Goal: Task Accomplishment & Management: Complete application form

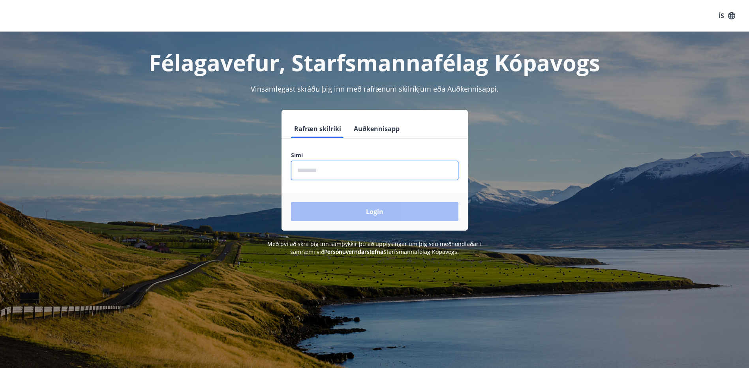
click at [336, 174] on input "phone" at bounding box center [374, 170] width 167 height 19
type input "********"
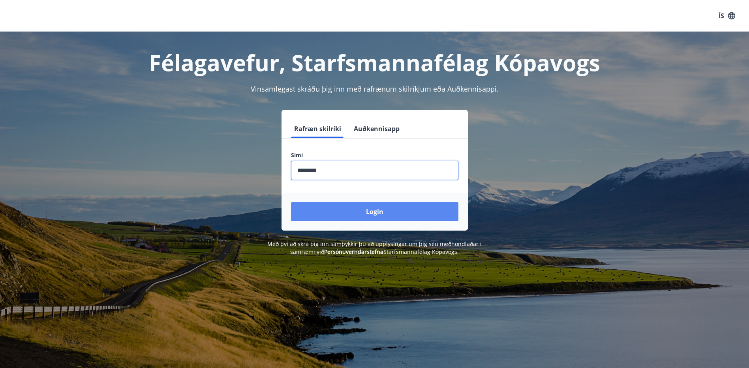
click at [365, 219] on button "Login" at bounding box center [374, 211] width 167 height 19
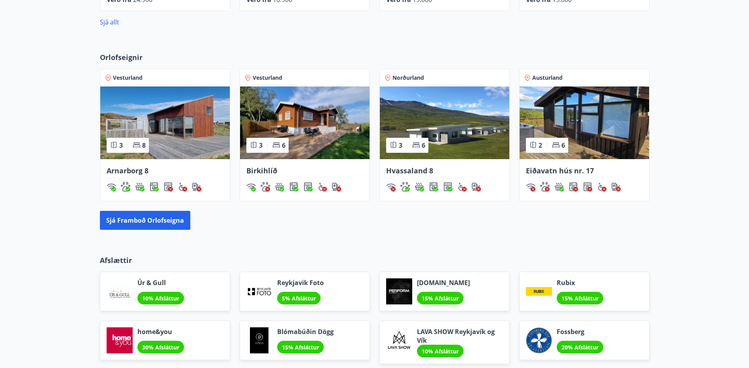
scroll to position [434, 0]
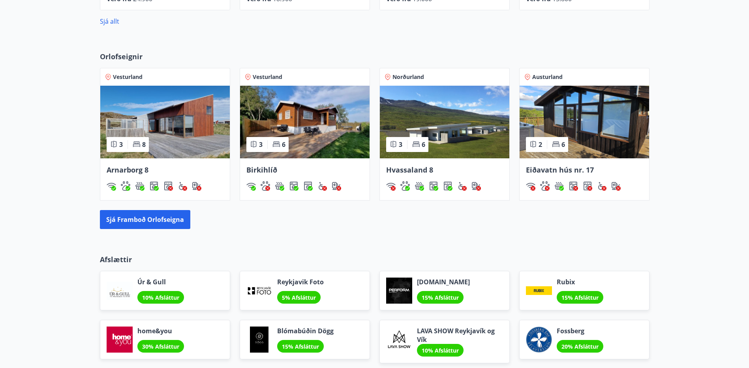
click at [120, 76] on span "Vesturland" at bounding box center [128, 77] width 30 height 8
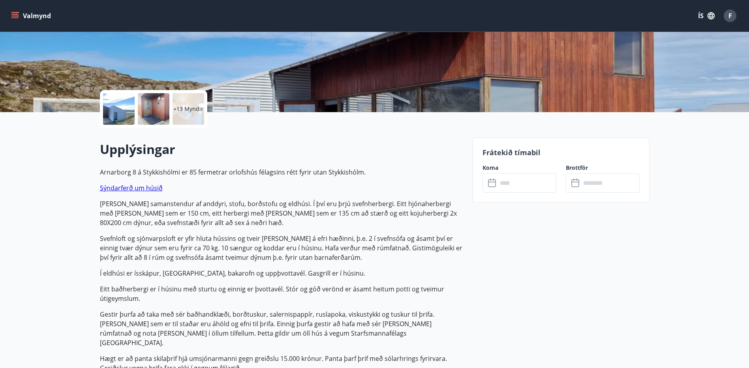
scroll to position [158, 0]
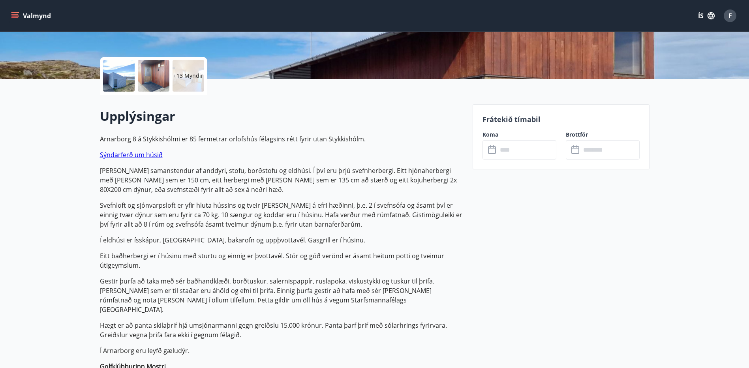
click at [493, 152] on icon at bounding box center [492, 149] width 9 height 9
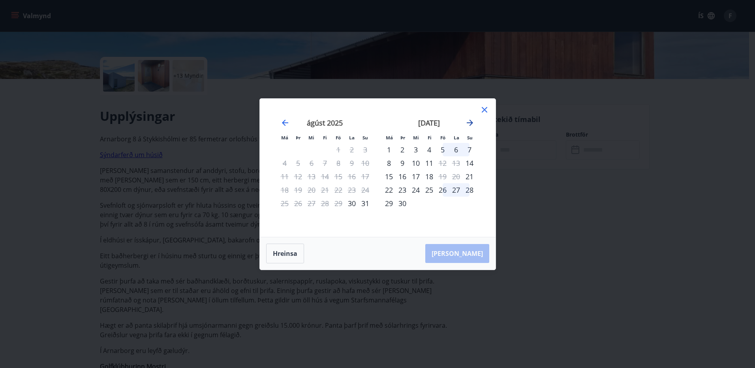
click at [469, 118] on icon "Move forward to switch to the next month." at bounding box center [469, 122] width 9 height 9
click at [443, 188] on div "24" at bounding box center [442, 189] width 13 height 13
click at [471, 188] on div "26" at bounding box center [469, 189] width 13 height 13
click at [387, 198] on div "27" at bounding box center [388, 203] width 13 height 13
click at [387, 203] on div "27" at bounding box center [388, 203] width 13 height 13
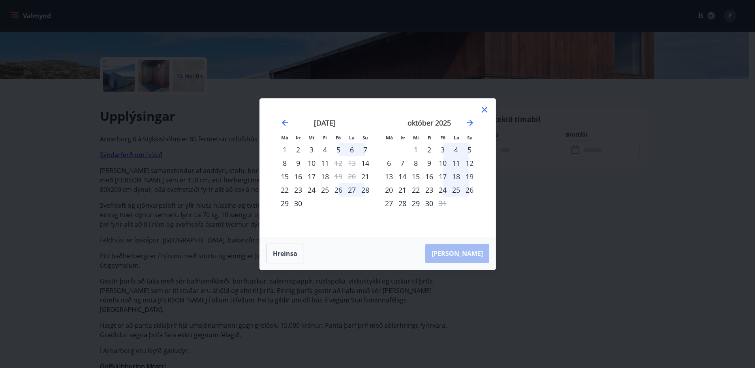
click at [389, 202] on div "27" at bounding box center [388, 203] width 13 height 13
click at [470, 121] on icon "Move forward to switch to the next month." at bounding box center [469, 122] width 9 height 9
click at [284, 119] on icon "Move backward to switch to the previous month." at bounding box center [284, 122] width 9 height 9
click at [454, 160] on div "11" at bounding box center [455, 162] width 13 height 13
click at [469, 163] on div "12" at bounding box center [469, 162] width 13 height 13
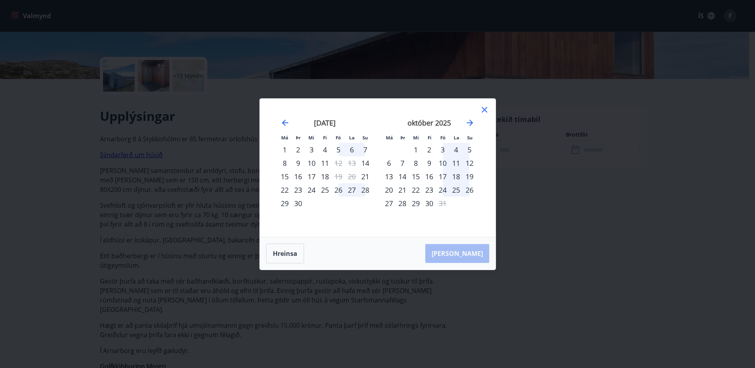
click at [441, 160] on div "10" at bounding box center [442, 162] width 13 height 13
click at [443, 203] on div "31" at bounding box center [442, 203] width 13 height 13
click at [401, 188] on div "21" at bounding box center [402, 189] width 13 height 13
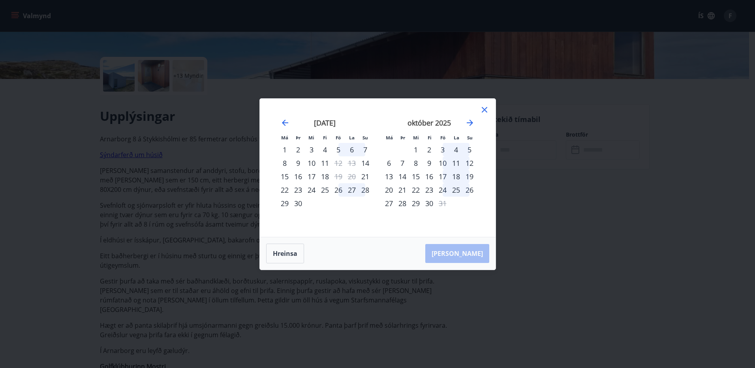
click at [402, 204] on div "28" at bounding box center [402, 203] width 13 height 13
click at [471, 120] on icon "Move forward to switch to the next month." at bounding box center [470, 123] width 6 height 6
click at [471, 121] on icon "Move forward to switch to the next month." at bounding box center [470, 123] width 6 height 6
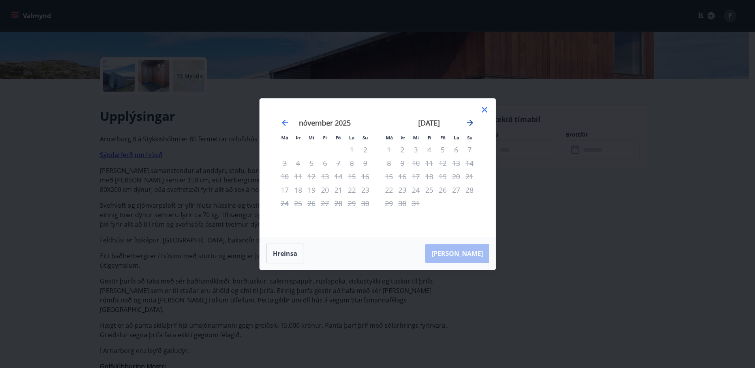
click at [471, 121] on icon "Move forward to switch to the next month." at bounding box center [470, 123] width 6 height 6
click at [425, 176] on div "15" at bounding box center [429, 176] width 13 height 13
click at [423, 177] on div "15" at bounding box center [429, 176] width 13 height 13
click at [471, 121] on icon "Move forward to switch to the next month." at bounding box center [470, 123] width 6 height 6
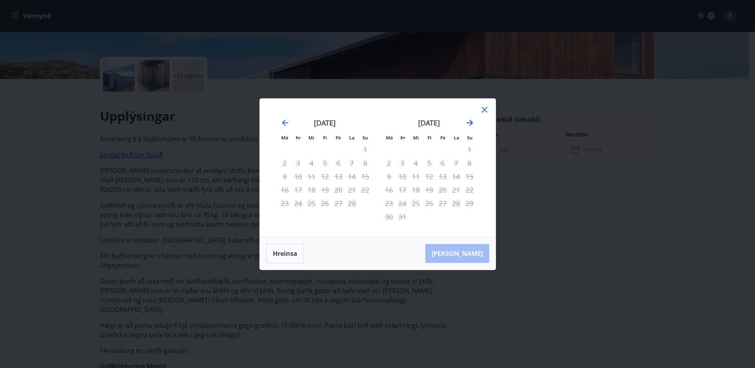
click at [471, 121] on icon "Move forward to switch to the next month." at bounding box center [470, 123] width 6 height 6
click at [322, 177] on div "16" at bounding box center [324, 176] width 13 height 13
click at [284, 116] on div "[DATE]" at bounding box center [325, 125] width 94 height 35
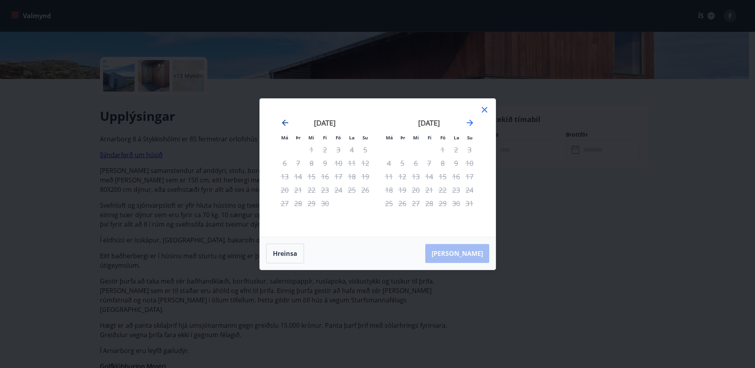
drag, startPoint x: 284, startPoint y: 116, endPoint x: 287, endPoint y: 119, distance: 4.2
click at [285, 116] on div "[DATE]" at bounding box center [325, 125] width 94 height 35
click at [288, 124] on icon "Move backward to switch to the previous month." at bounding box center [284, 122] width 9 height 9
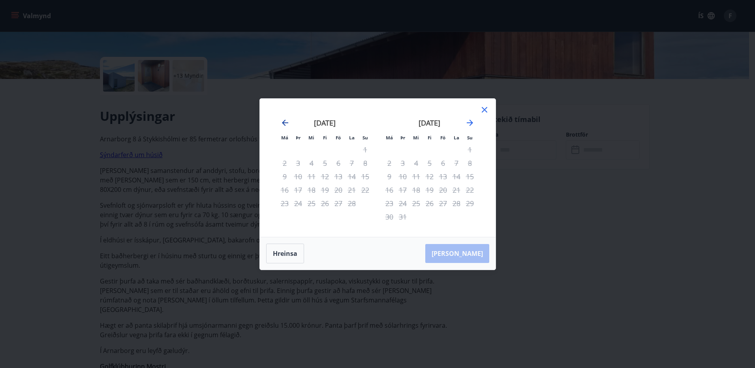
click at [288, 124] on icon "Move backward to switch to the previous month." at bounding box center [284, 122] width 9 height 9
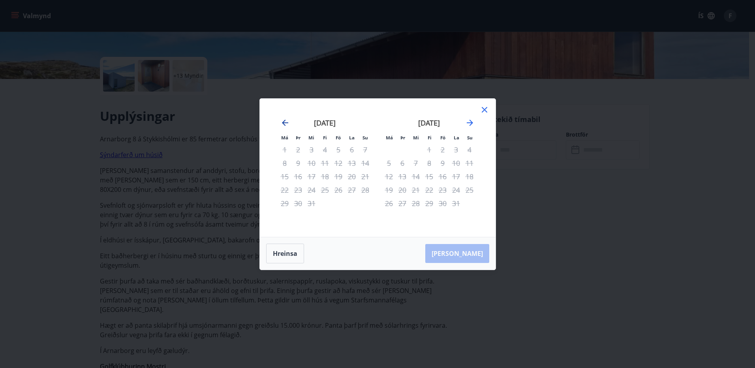
click at [288, 124] on icon "Move backward to switch to the previous month." at bounding box center [284, 122] width 9 height 9
click at [284, 119] on icon "Move backward to switch to the previous month." at bounding box center [284, 122] width 9 height 9
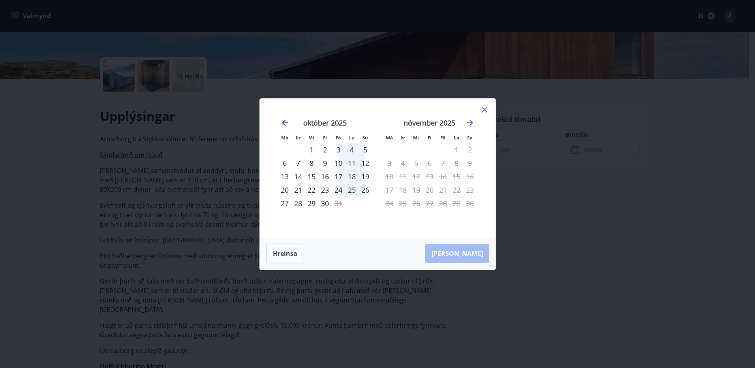
click at [285, 123] on icon "Move backward to switch to the previous month." at bounding box center [284, 122] width 9 height 9
click at [285, 123] on icon "Move backward to switch to the previous month." at bounding box center [285, 123] width 6 height 6
click at [285, 123] on icon "Move backward to switch to the previous month." at bounding box center [284, 122] width 9 height 9
click at [282, 124] on icon "Move backward to switch to the previous month." at bounding box center [284, 122] width 9 height 9
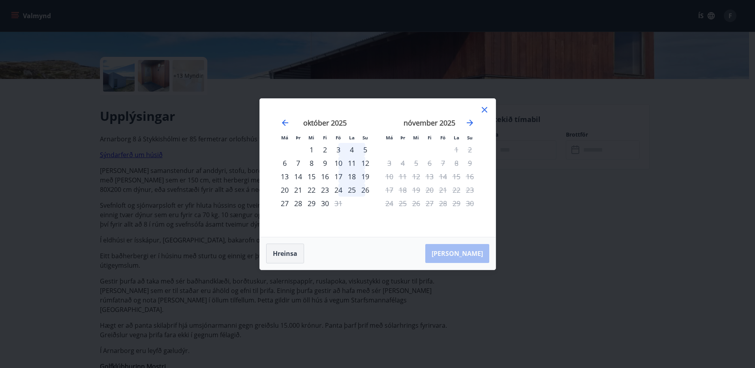
click at [289, 253] on button "Hreinsa" at bounding box center [285, 254] width 38 height 20
click at [469, 121] on icon "Move forward to switch to the next month." at bounding box center [469, 122] width 9 height 9
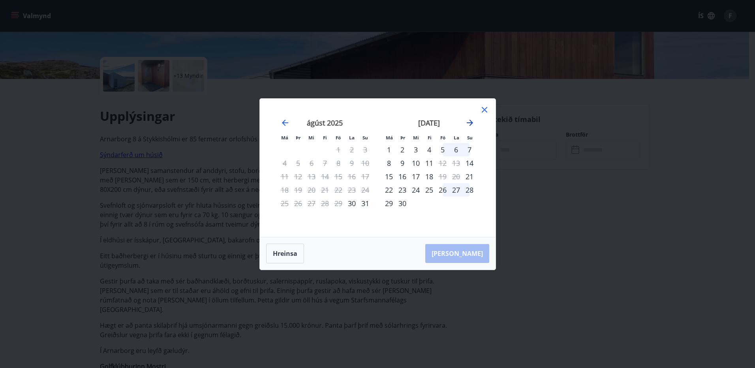
click at [471, 122] on icon "Move forward to switch to the next month." at bounding box center [470, 123] width 6 height 6
click at [444, 190] on div "24" at bounding box center [442, 189] width 13 height 13
click at [404, 203] on div "28" at bounding box center [402, 203] width 13 height 13
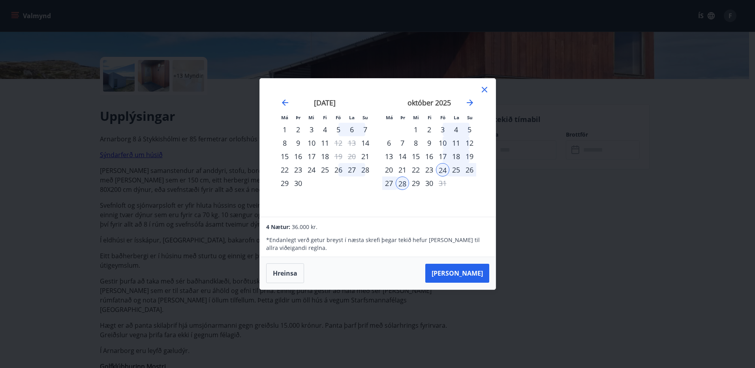
click at [487, 91] on icon at bounding box center [484, 89] width 9 height 9
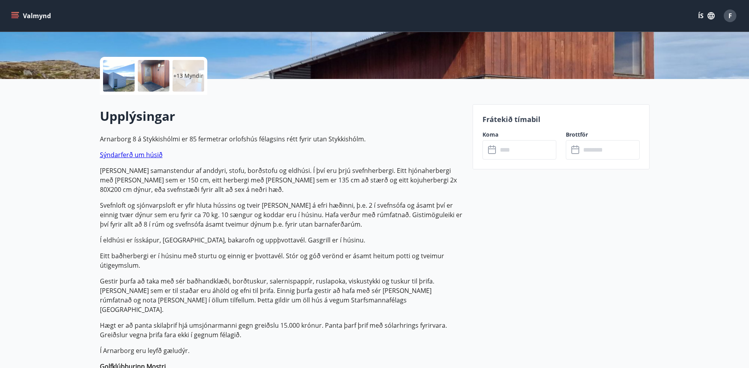
click at [28, 16] on button "Valmynd" at bounding box center [31, 16] width 45 height 14
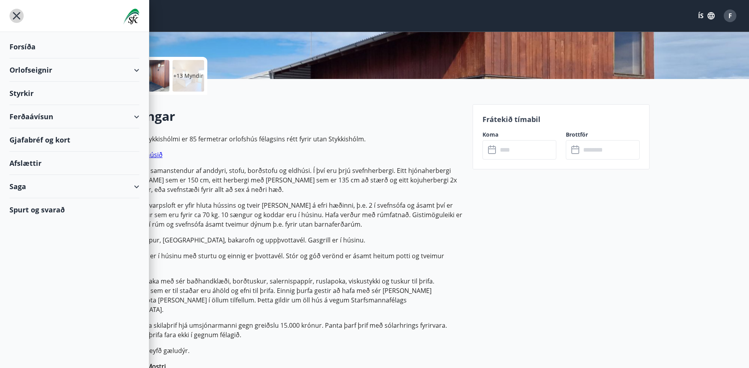
click at [15, 17] on icon "menu" at bounding box center [17, 16] width 8 height 8
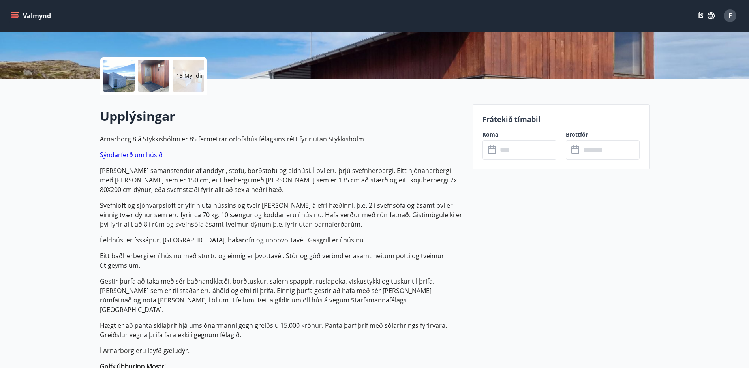
click at [731, 12] on span "F" at bounding box center [731, 15] width 4 height 9
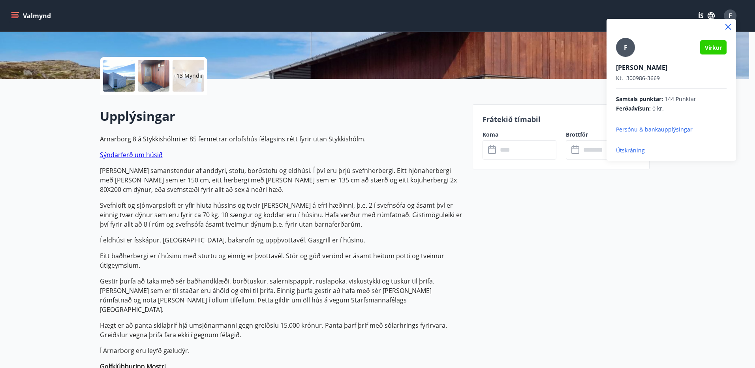
drag, startPoint x: 500, startPoint y: 79, endPoint x: 391, endPoint y: 59, distance: 110.8
click at [500, 79] on div at bounding box center [377, 184] width 755 height 368
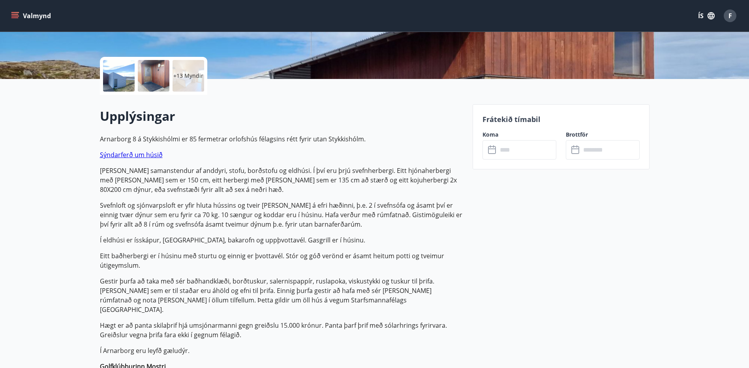
click at [9, 17] on div "Valmynd ÍS F" at bounding box center [374, 16] width 749 height 32
click at [16, 14] on icon "menu" at bounding box center [14, 14] width 7 height 1
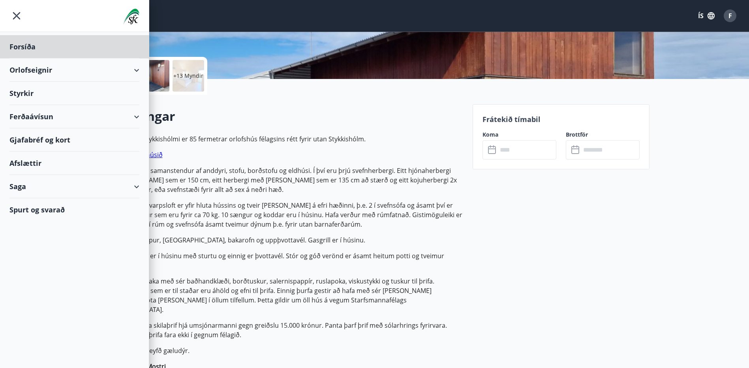
click at [111, 58] on div "Styrkir" at bounding box center [74, 46] width 130 height 23
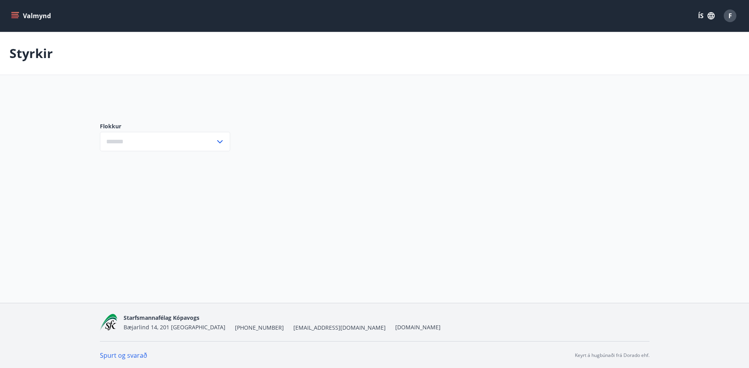
type input "***"
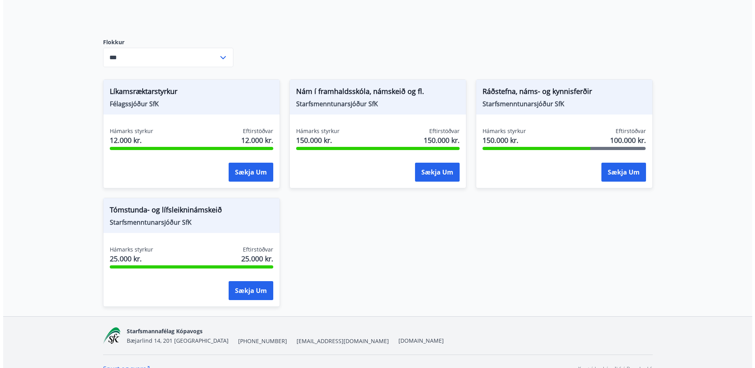
scroll to position [114, 0]
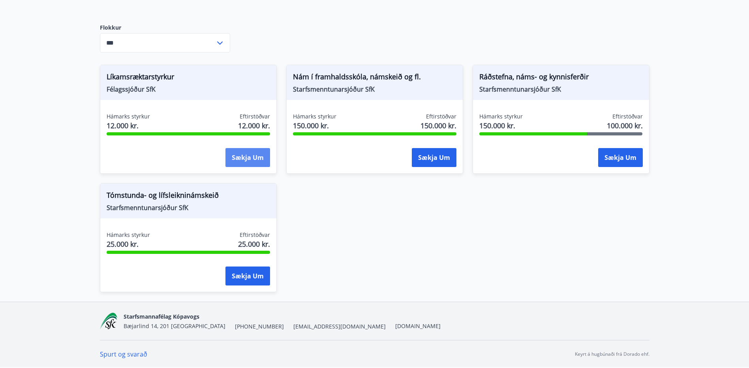
click at [259, 159] on button "Sækja um" at bounding box center [247, 157] width 45 height 19
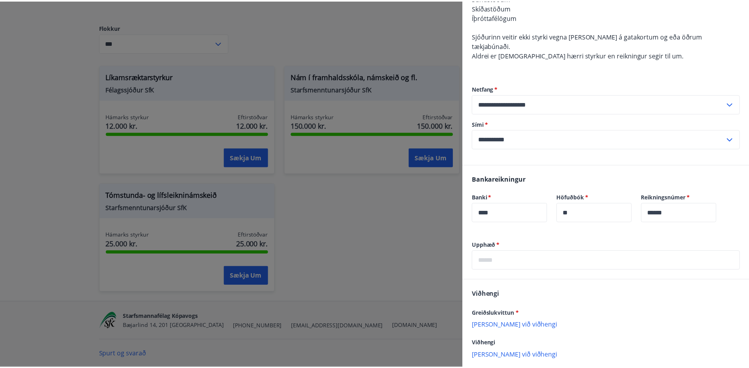
scroll to position [282, 0]
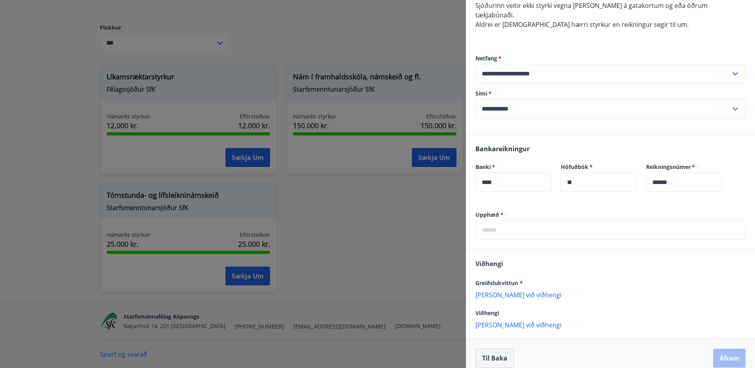
click at [500, 352] on button "Til baka" at bounding box center [494, 358] width 39 height 20
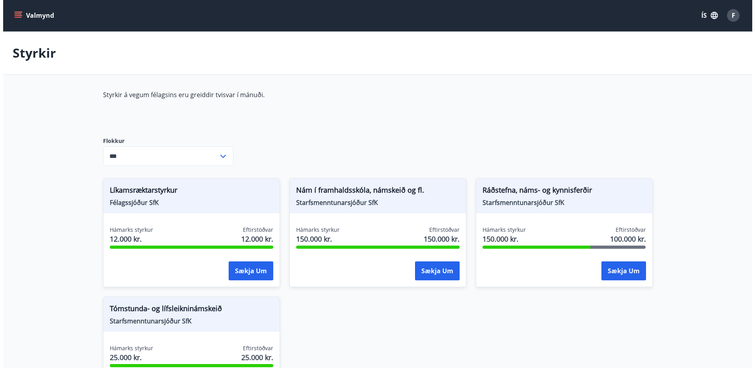
scroll to position [0, 0]
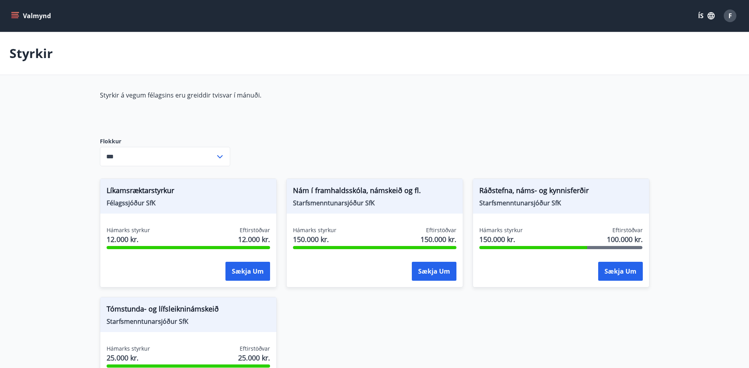
click at [727, 15] on div "F" at bounding box center [730, 15] width 13 height 13
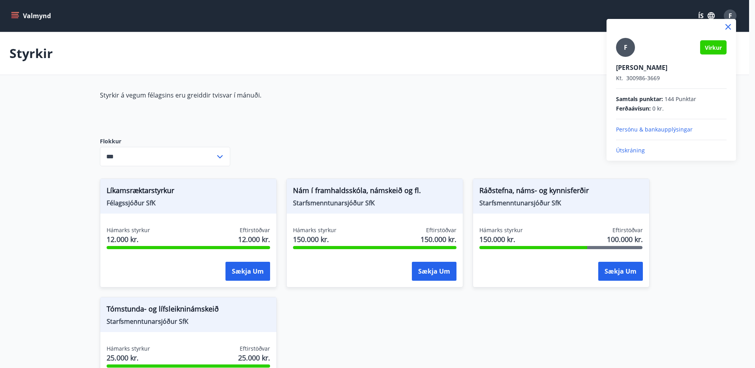
click at [635, 153] on p "Útskráning" at bounding box center [671, 151] width 111 height 8
